Goal: Transaction & Acquisition: Download file/media

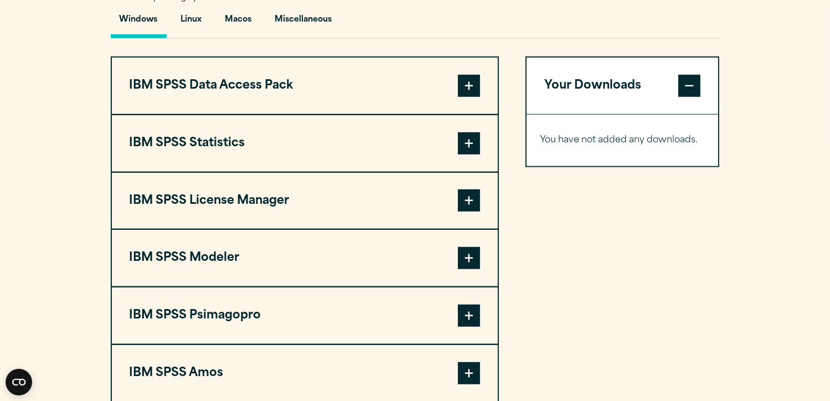
scroll to position [851, 0]
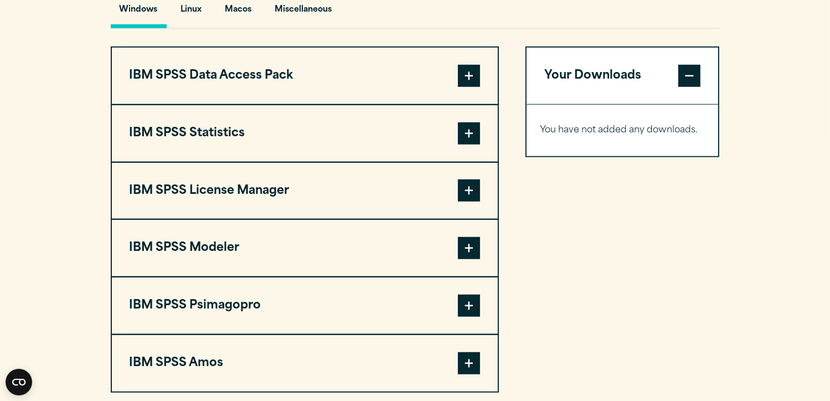
click at [467, 134] on span at bounding box center [469, 133] width 22 height 22
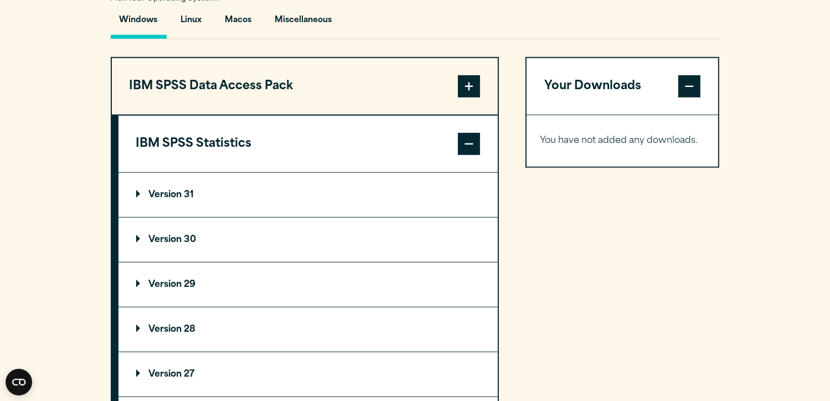
scroll to position [831, 0]
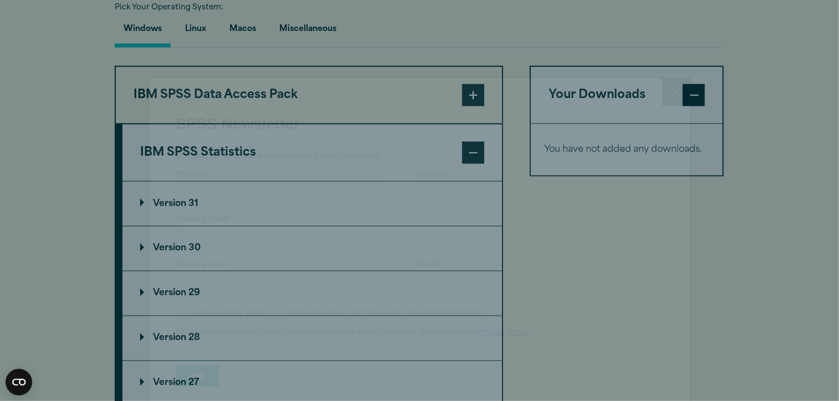
click at [830, 186] on html "Consent Details [#IABV2SETTINGS#] About This website uses cookies We use cookie…" at bounding box center [419, 387] width 839 height 2436
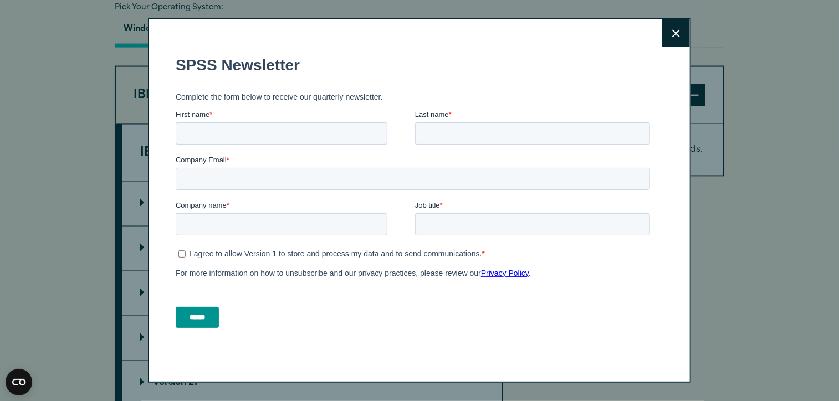
click at [672, 36] on icon at bounding box center [676, 33] width 8 height 8
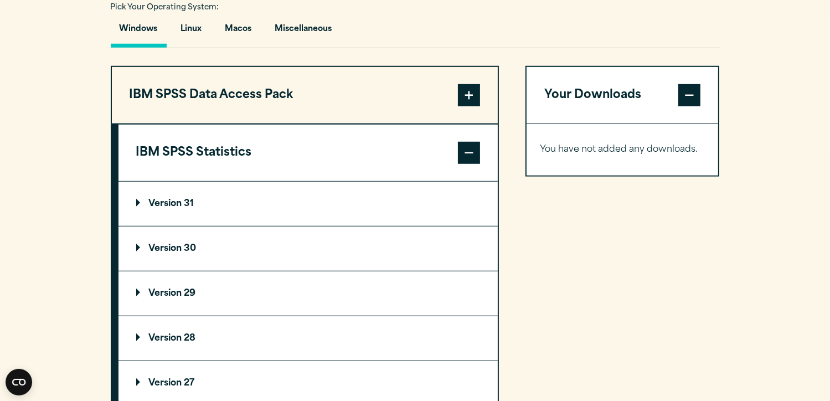
click at [175, 205] on p "Version 31" at bounding box center [165, 203] width 58 height 9
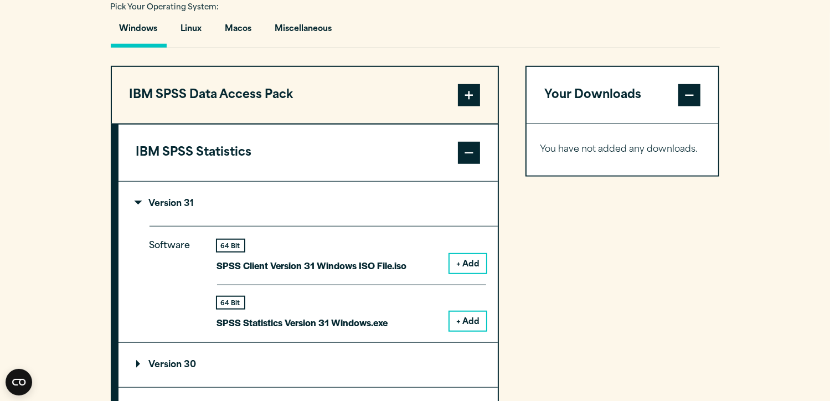
click at [478, 258] on button "+ Add" at bounding box center [468, 263] width 37 height 19
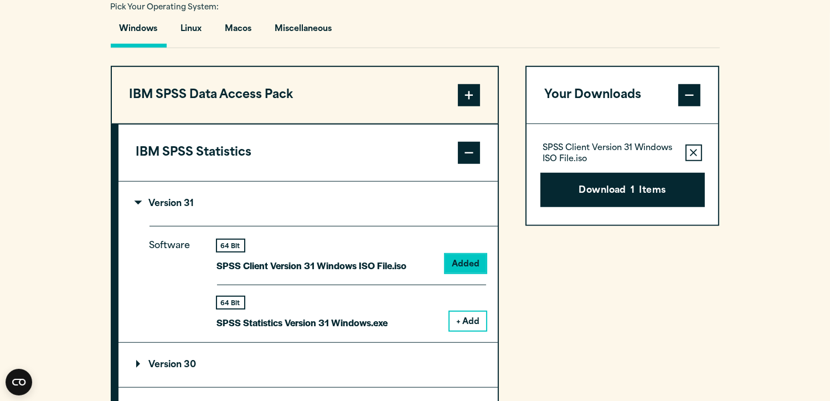
click at [476, 320] on button "+ Add" at bounding box center [468, 321] width 37 height 19
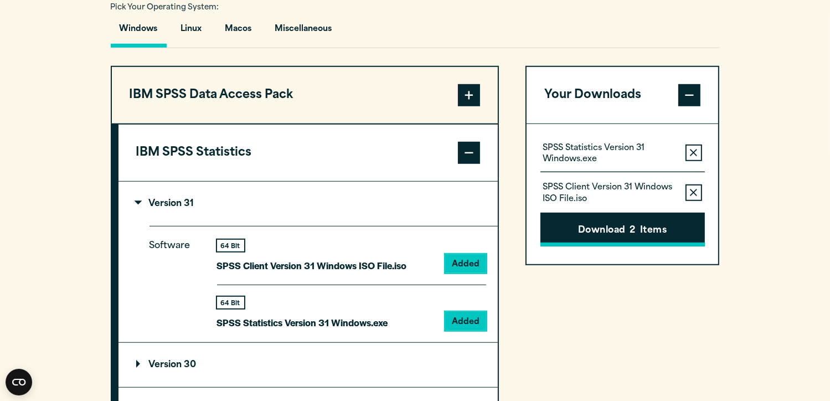
click at [620, 230] on button "Download 2 Items" at bounding box center [623, 230] width 164 height 34
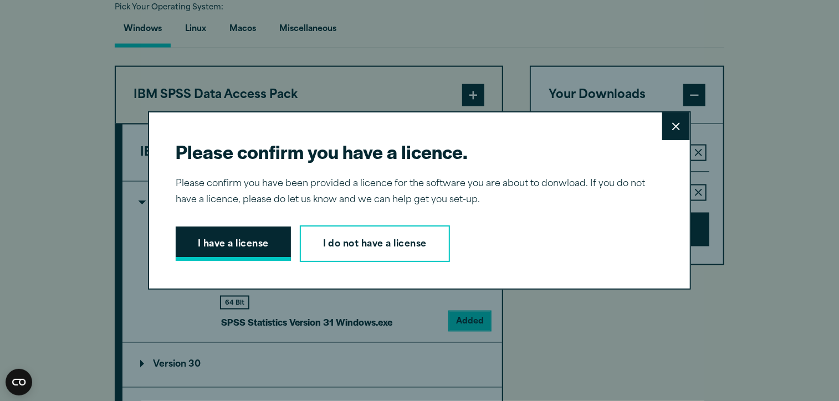
click at [240, 245] on button "I have a license" at bounding box center [233, 244] width 115 height 34
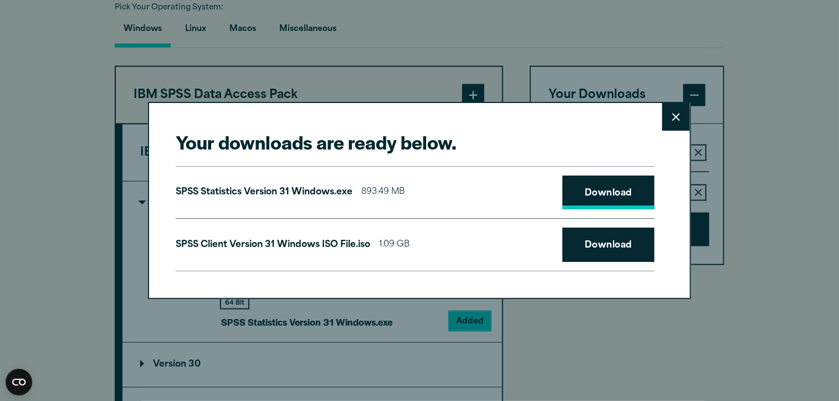
click at [580, 191] on link "Download" at bounding box center [608, 193] width 92 height 34
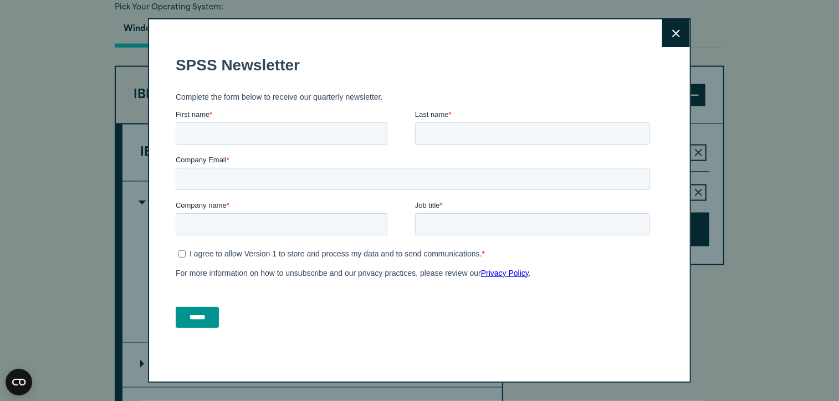
click at [674, 36] on icon at bounding box center [676, 33] width 8 height 8
